Goal: Task Accomplishment & Management: Use online tool/utility

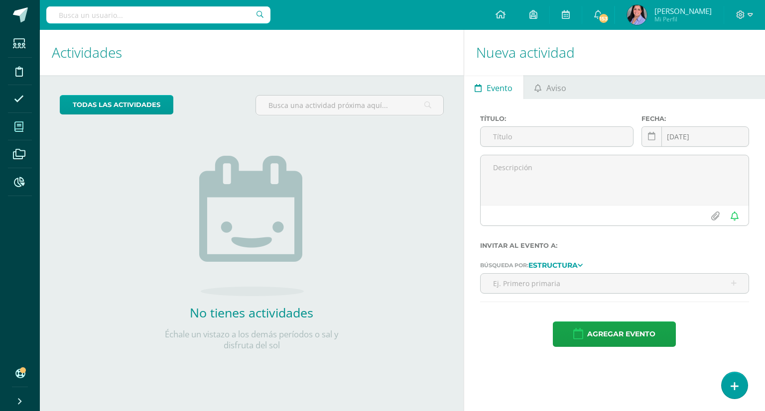
click at [17, 126] on icon at bounding box center [18, 127] width 9 height 10
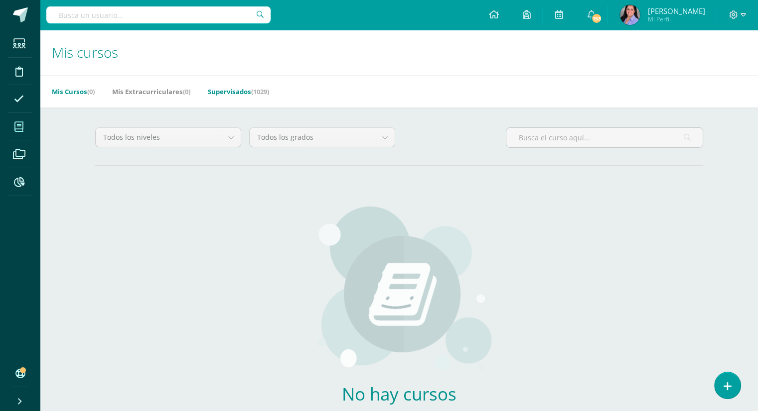
click at [245, 90] on link "Supervisados (1029)" at bounding box center [238, 92] width 61 height 16
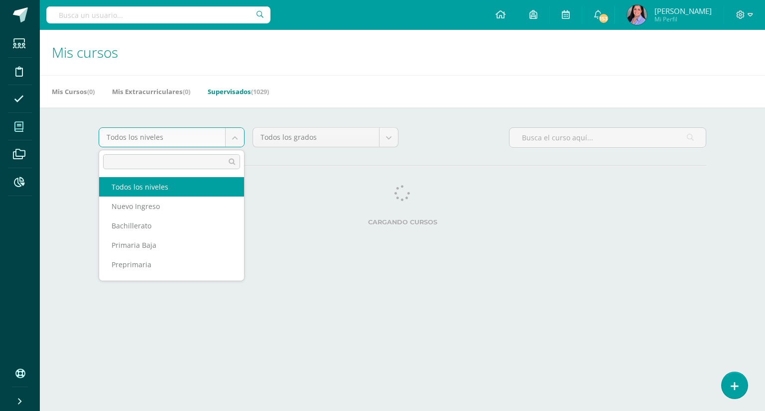
click at [232, 138] on body "Estudiantes Disciplina Asistencia Mis cursos Archivos Reportes Soporte Ayuda Re…" at bounding box center [382, 125] width 765 height 250
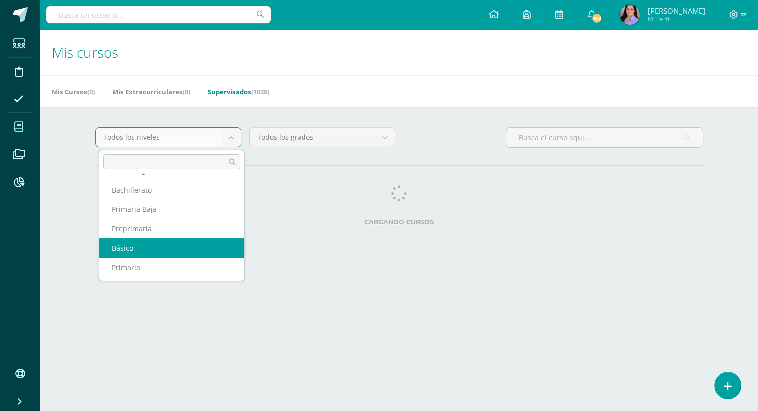
select select "6"
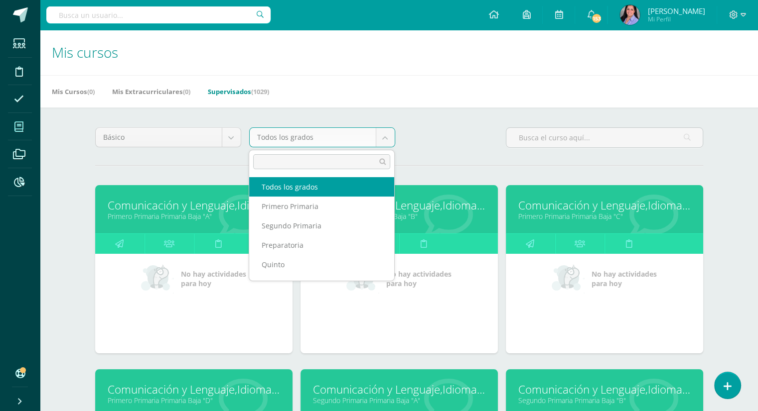
click at [377, 137] on body "Estudiantes Disciplina Asistencia Mis cursos Archivos Reportes Soporte Ayuda Re…" at bounding box center [379, 400] width 758 height 801
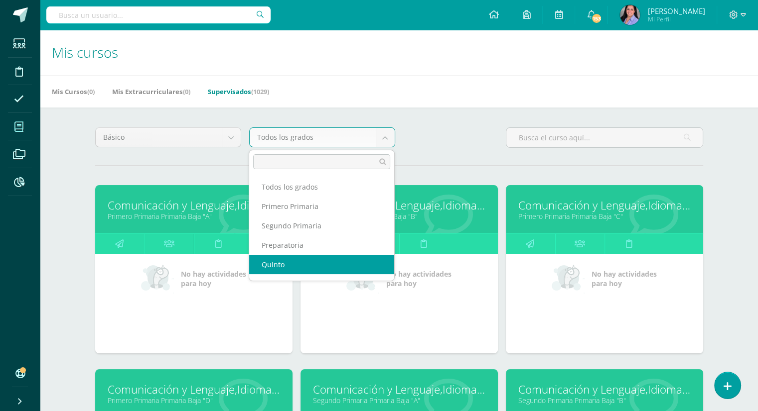
scroll to position [78, 0]
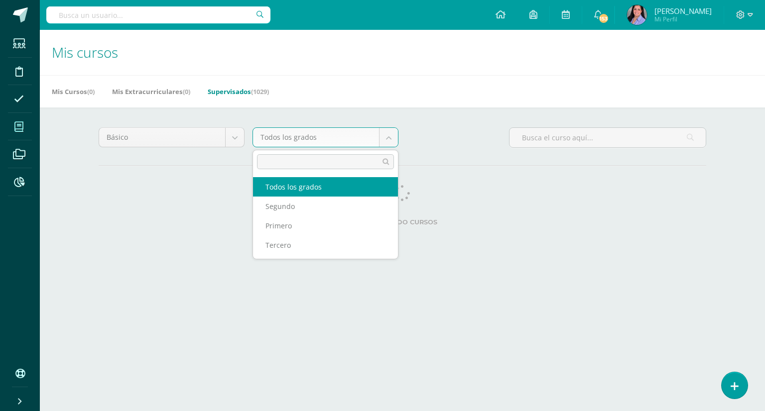
click at [393, 142] on body "Estudiantes Disciplina Asistencia Mis cursos Archivos Reportes Soporte Ayuda Re…" at bounding box center [382, 125] width 765 height 250
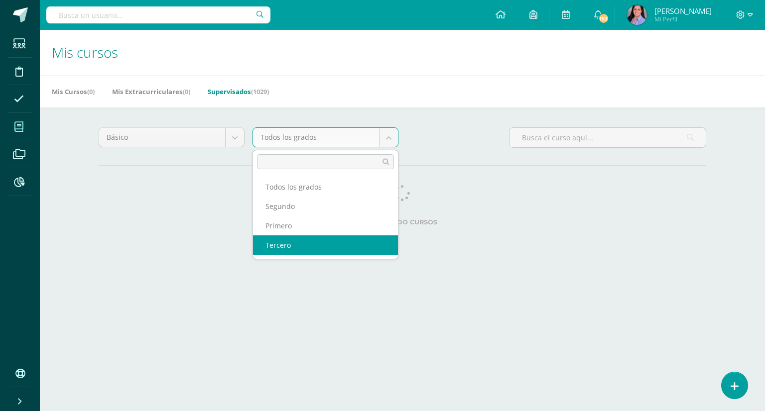
select select "26"
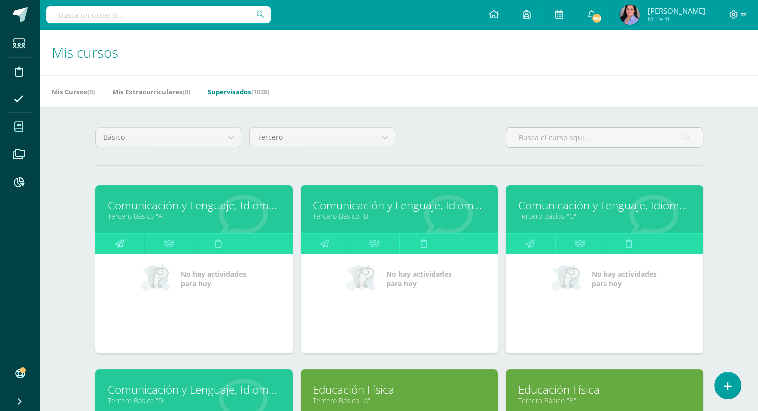
click at [125, 248] on link at bounding box center [119, 244] width 49 height 20
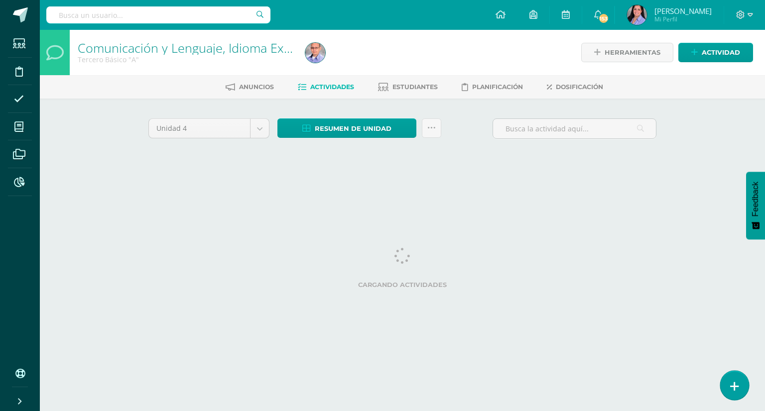
click at [741, 389] on link at bounding box center [734, 385] width 28 height 29
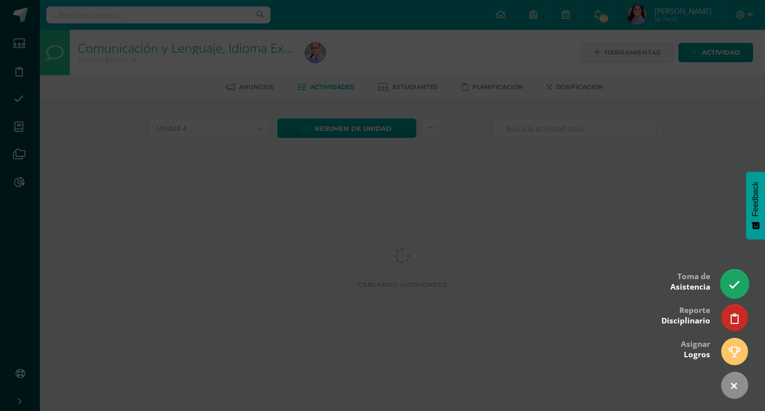
click at [731, 282] on icon at bounding box center [734, 284] width 11 height 11
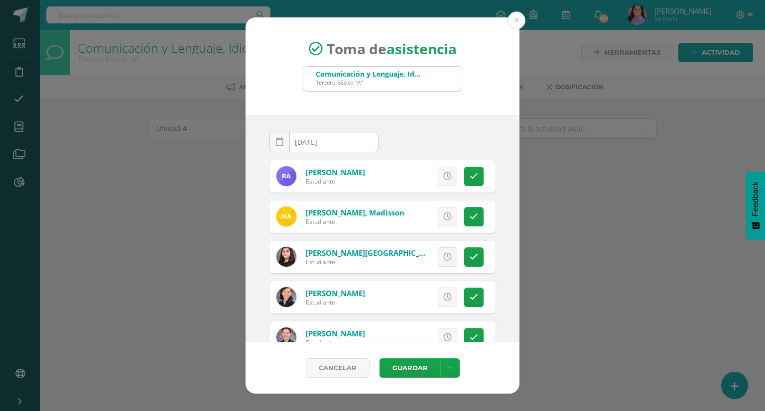
click at [731, 282] on div "Toma de asistencia Comunicación y Lenguaje, Idioma Extranjero Inglés Tercero Bá…" at bounding box center [382, 205] width 757 height 377
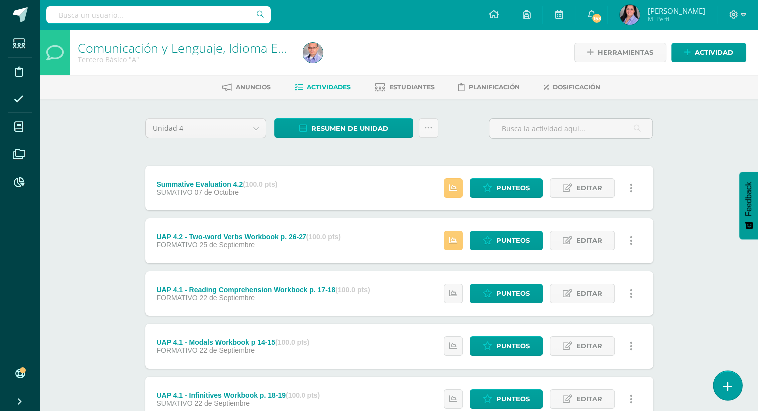
click at [726, 388] on icon at bounding box center [727, 386] width 9 height 11
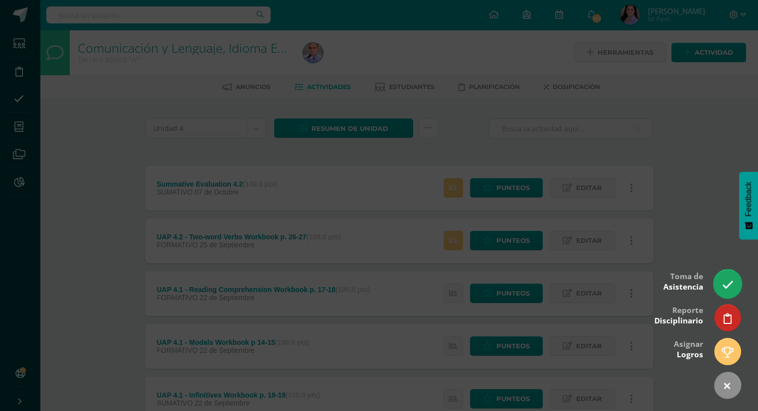
click at [734, 279] on link at bounding box center [727, 283] width 28 height 29
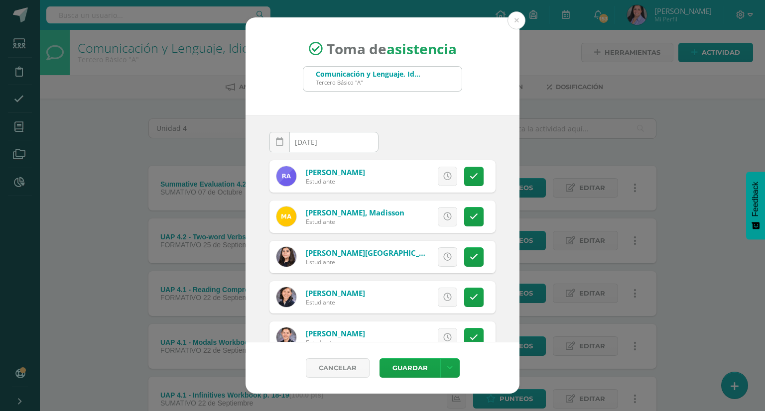
click at [257, 267] on div "2025-10-15 October, 2025 Mo Tu We Th Fr Sa Su 29 30 1 2 3 4 5 6 7 8 9 10 11 12 …" at bounding box center [383, 229] width 274 height 227
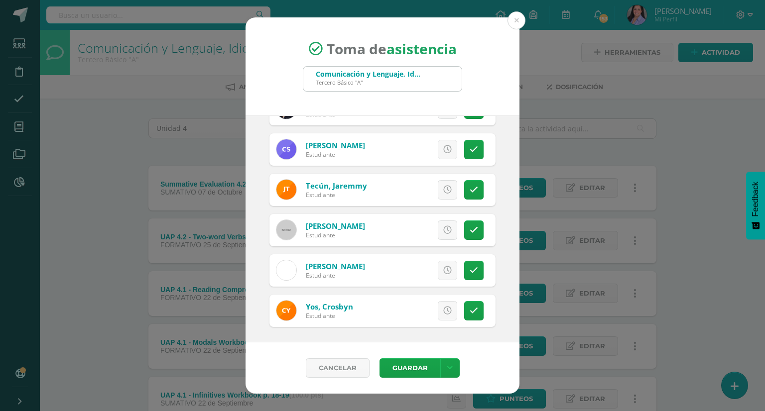
scroll to position [1561, 0]
click at [470, 228] on icon at bounding box center [474, 230] width 8 height 8
click at [409, 361] on button "Guardar" at bounding box center [410, 368] width 61 height 19
